Goal: Task Accomplishment & Management: Use online tool/utility

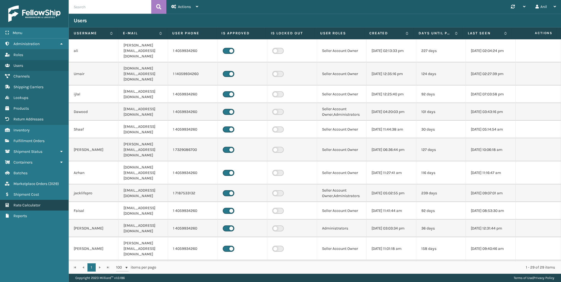
click at [32, 205] on span "Rate Calculator" at bounding box center [26, 205] width 27 height 5
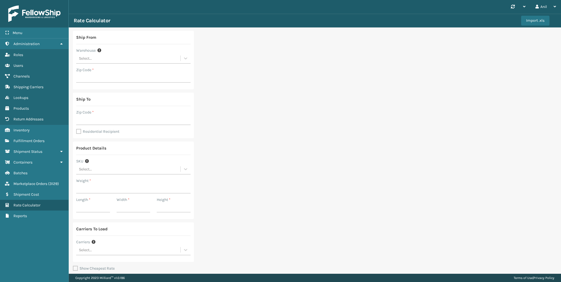
click at [100, 60] on div "Select..." at bounding box center [128, 58] width 104 height 9
click at [115, 95] on div "Fellowship - West" at bounding box center [133, 92] width 114 height 10
type input "92392"
click at [90, 119] on input "Zip Code *" at bounding box center [133, 120] width 114 height 10
type input "11230"
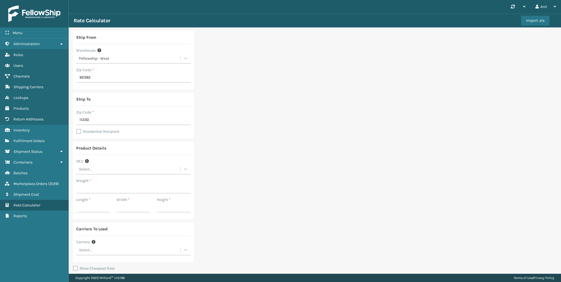
click at [92, 170] on div "Select..." at bounding box center [128, 169] width 104 height 9
click at [139, 153] on div "Product Details" at bounding box center [133, 150] width 114 height 10
click at [86, 190] on input "Weight *" at bounding box center [133, 189] width 114 height 10
type input "141.80"
type input "68"
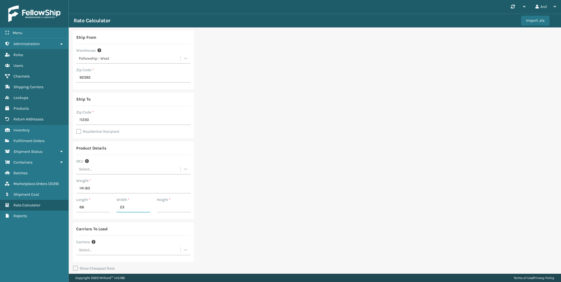
type input "23"
type input "9"
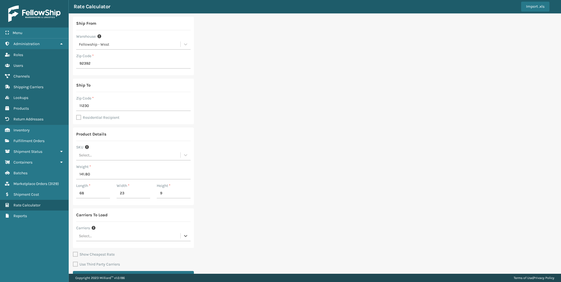
scroll to position [27, 0]
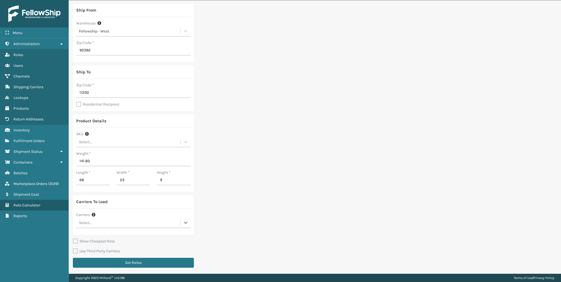
click at [95, 221] on div "Select..." at bounding box center [128, 222] width 104 height 9
click at [98, 247] on div "LifePro UPS" at bounding box center [133, 247] width 114 height 10
click at [132, 261] on button "Get Rates" at bounding box center [133, 263] width 121 height 10
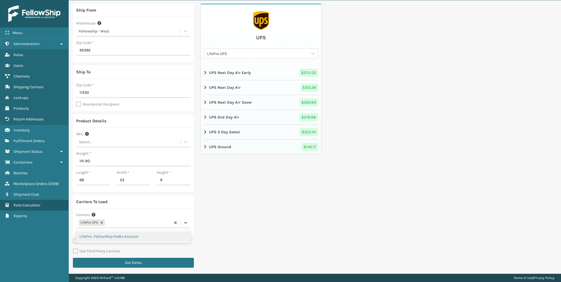
click at [129, 226] on div "LifePro UPS" at bounding box center [123, 222] width 94 height 9
click at [124, 238] on div "LifePro- FellowShip FedEx Account" at bounding box center [133, 237] width 114 height 10
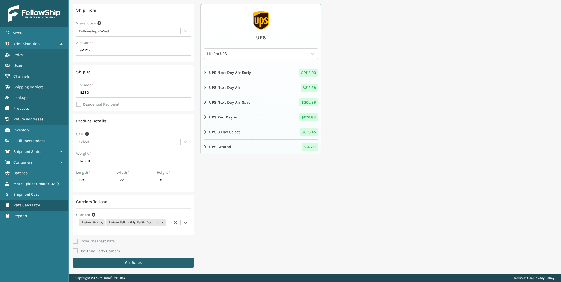
click at [126, 260] on button "Get Rates" at bounding box center [133, 263] width 121 height 10
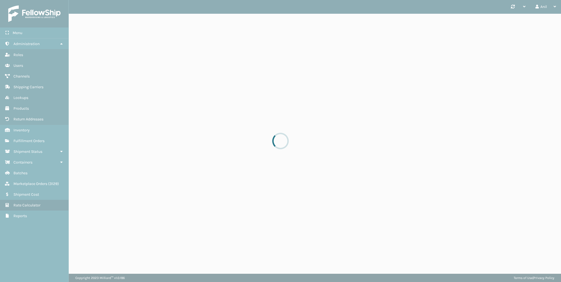
scroll to position [0, 0]
